Goal: Information Seeking & Learning: Understand process/instructions

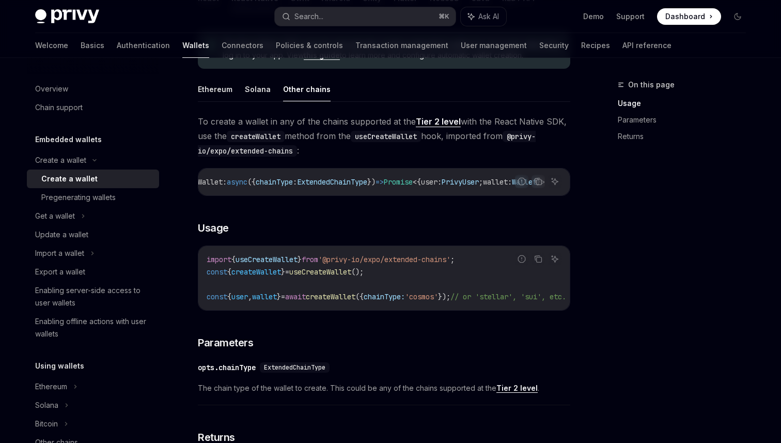
scroll to position [284, 0]
click at [217, 271] on code "import { useCreateWallet } from '@privy-io/expo/extended-chains' ; const { crea…" at bounding box center [399, 279] width 384 height 50
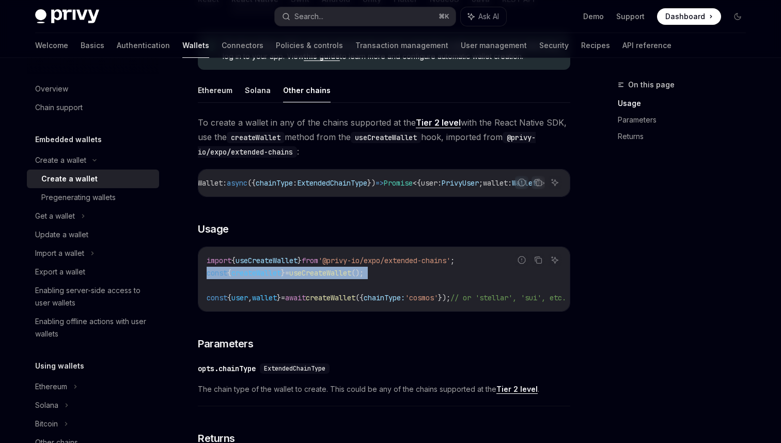
drag, startPoint x: 217, startPoint y: 271, endPoint x: 432, endPoint y: 274, distance: 215.0
click at [432, 273] on code "import { useCreateWallet } from '@privy-io/expo/extended-chains' ; const { crea…" at bounding box center [399, 279] width 384 height 50
click at [482, 266] on code "import { useCreateWallet } from '@privy-io/expo/extended-chains' ; const { crea…" at bounding box center [399, 279] width 384 height 50
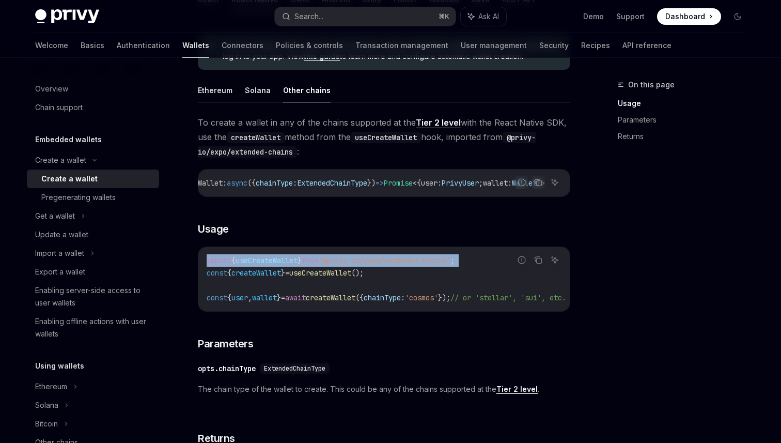
drag, startPoint x: 482, startPoint y: 266, endPoint x: 211, endPoint y: 265, distance: 270.8
click at [211, 265] on code "import { useCreateWallet } from '@privy-io/expo/extended-chains' ; const { crea…" at bounding box center [399, 279] width 384 height 50
copy code "import { useCreateWallet } from '@privy-io/expo/extended-chains' ;"
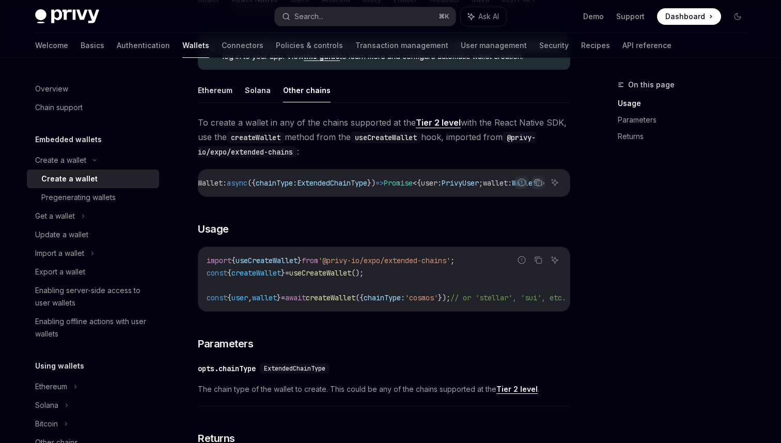
click at [291, 290] on code "import { useCreateWallet } from '@privy-io/expo/extended-chains' ; const { crea…" at bounding box center [399, 279] width 384 height 50
click at [211, 278] on span "const" at bounding box center [217, 272] width 21 height 9
drag, startPoint x: 211, startPoint y: 278, endPoint x: 380, endPoint y: 280, distance: 168.5
click at [364, 278] on span "const { createWallet } = useCreateWallet ();" at bounding box center [285, 272] width 157 height 9
copy span "const { createWallet } = useCreateWallet ();"
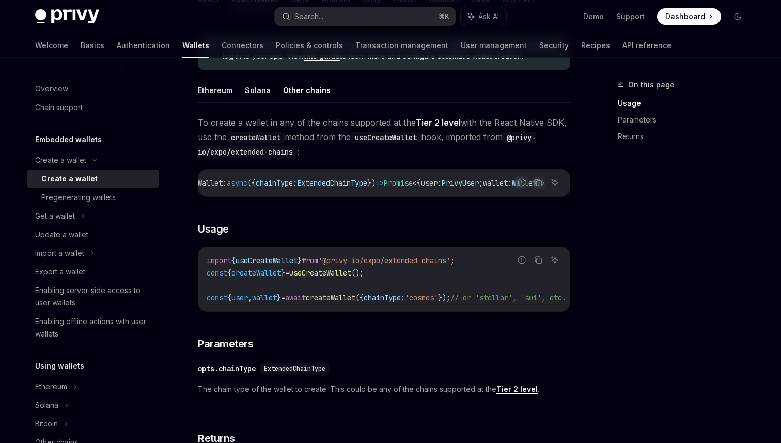
click at [215, 302] on span "const" at bounding box center [217, 297] width 21 height 9
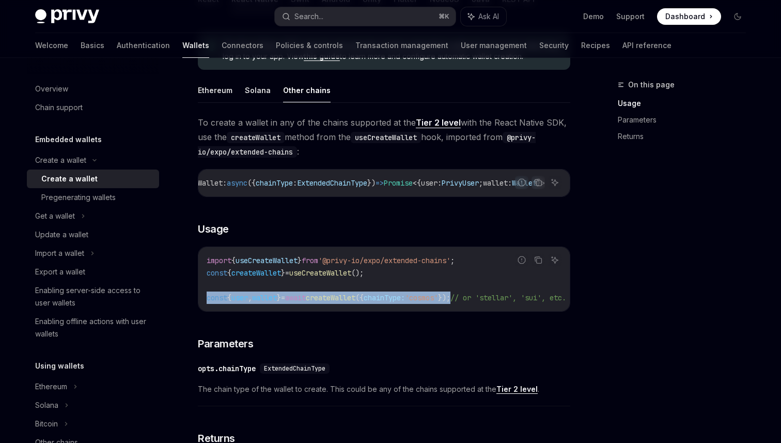
drag, startPoint x: 215, startPoint y: 302, endPoint x: 483, endPoint y: 302, distance: 267.2
click at [483, 302] on span "const { user , wallet } = await createWallet ({ chainType: 'cosmos' }); // or '…" at bounding box center [387, 297] width 360 height 9
copy span "const { user , wallet } = await createWallet ({ chainType: 'cosmos' });"
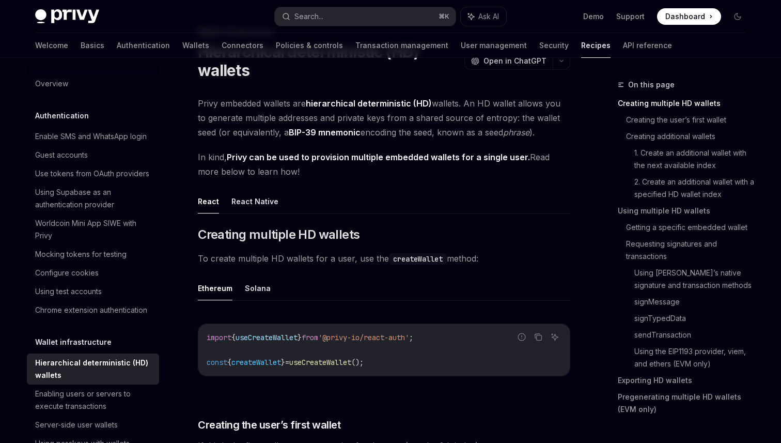
scroll to position [60, 0]
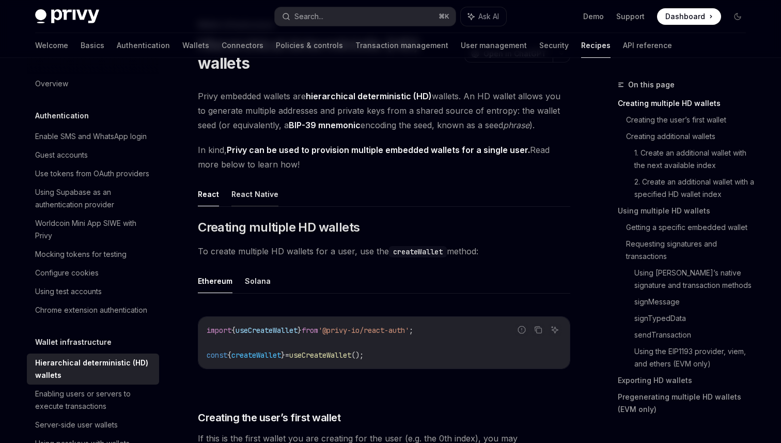
click at [247, 190] on button "React Native" at bounding box center [255, 194] width 47 height 24
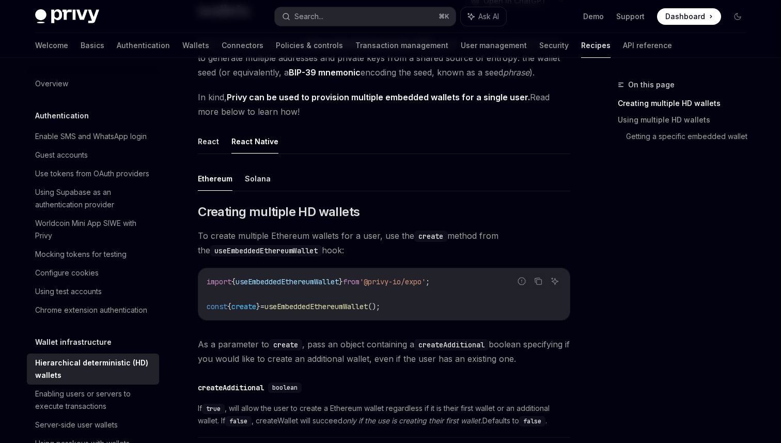
scroll to position [114, 0]
click at [252, 174] on button "Solana" at bounding box center [258, 177] width 26 height 24
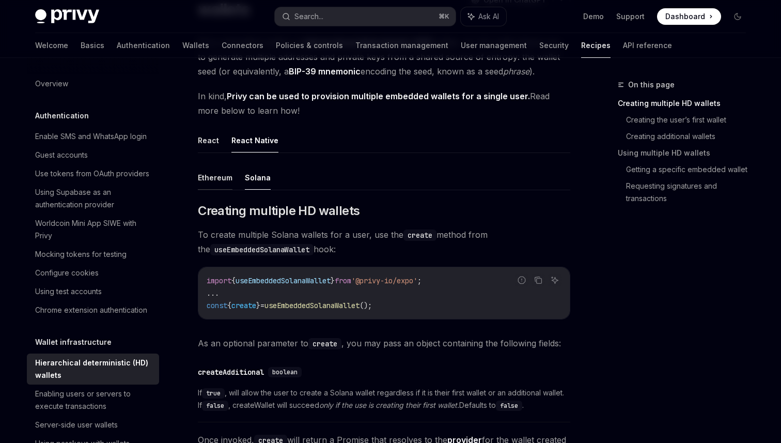
click at [223, 174] on button "Ethereum" at bounding box center [215, 177] width 35 height 24
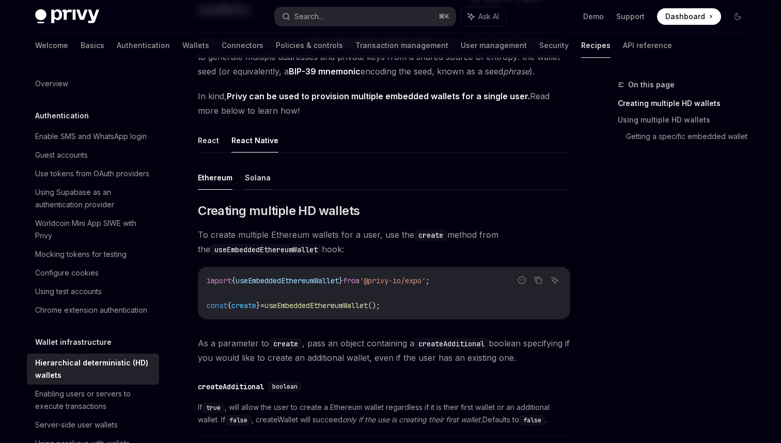
click at [255, 174] on button "Solana" at bounding box center [258, 177] width 26 height 24
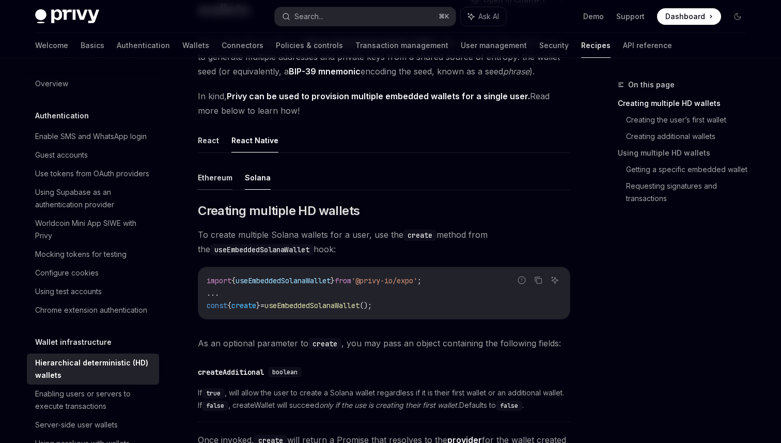
click at [223, 175] on button "Ethereum" at bounding box center [215, 177] width 35 height 24
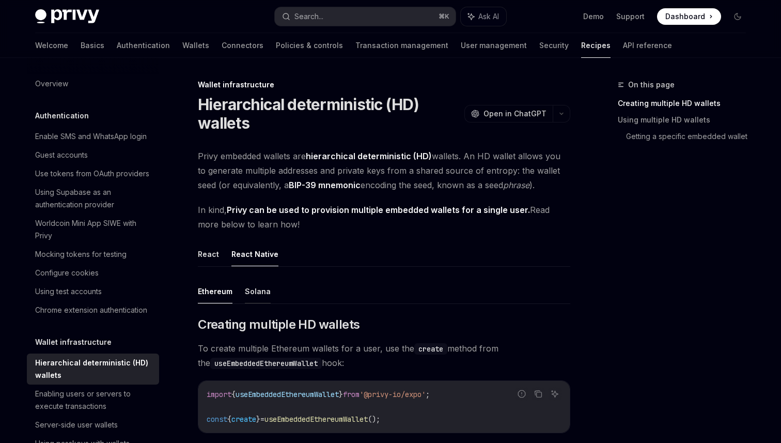
click at [257, 295] on button "Solana" at bounding box center [258, 291] width 26 height 24
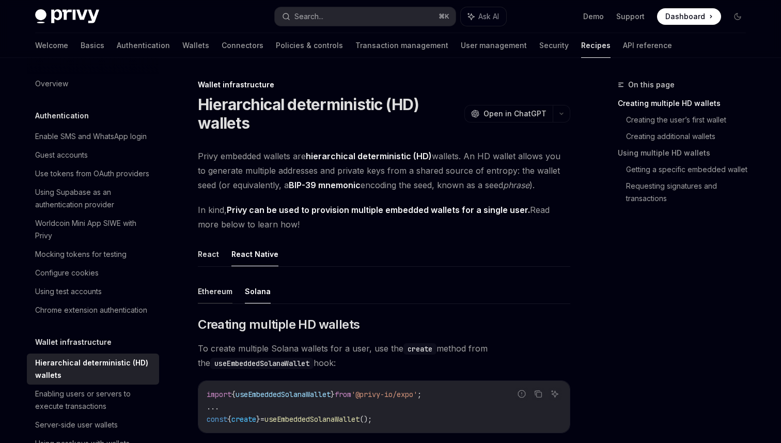
click at [220, 288] on button "Ethereum" at bounding box center [215, 291] width 35 height 24
type textarea "*"
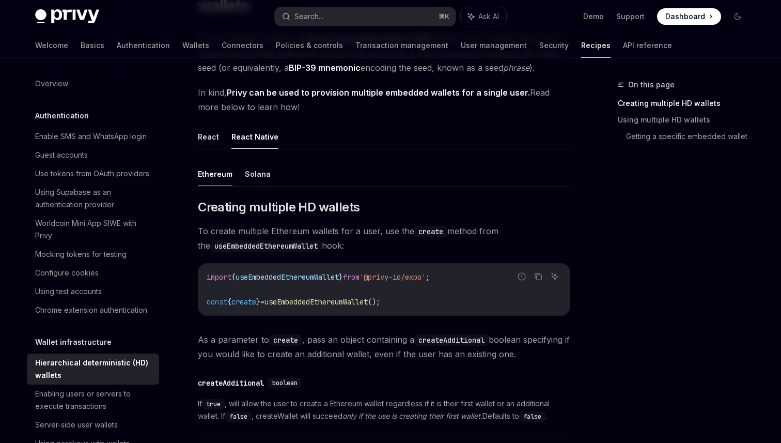
scroll to position [119, 0]
